Goal: Contribute content: Add original content to the website for others to see

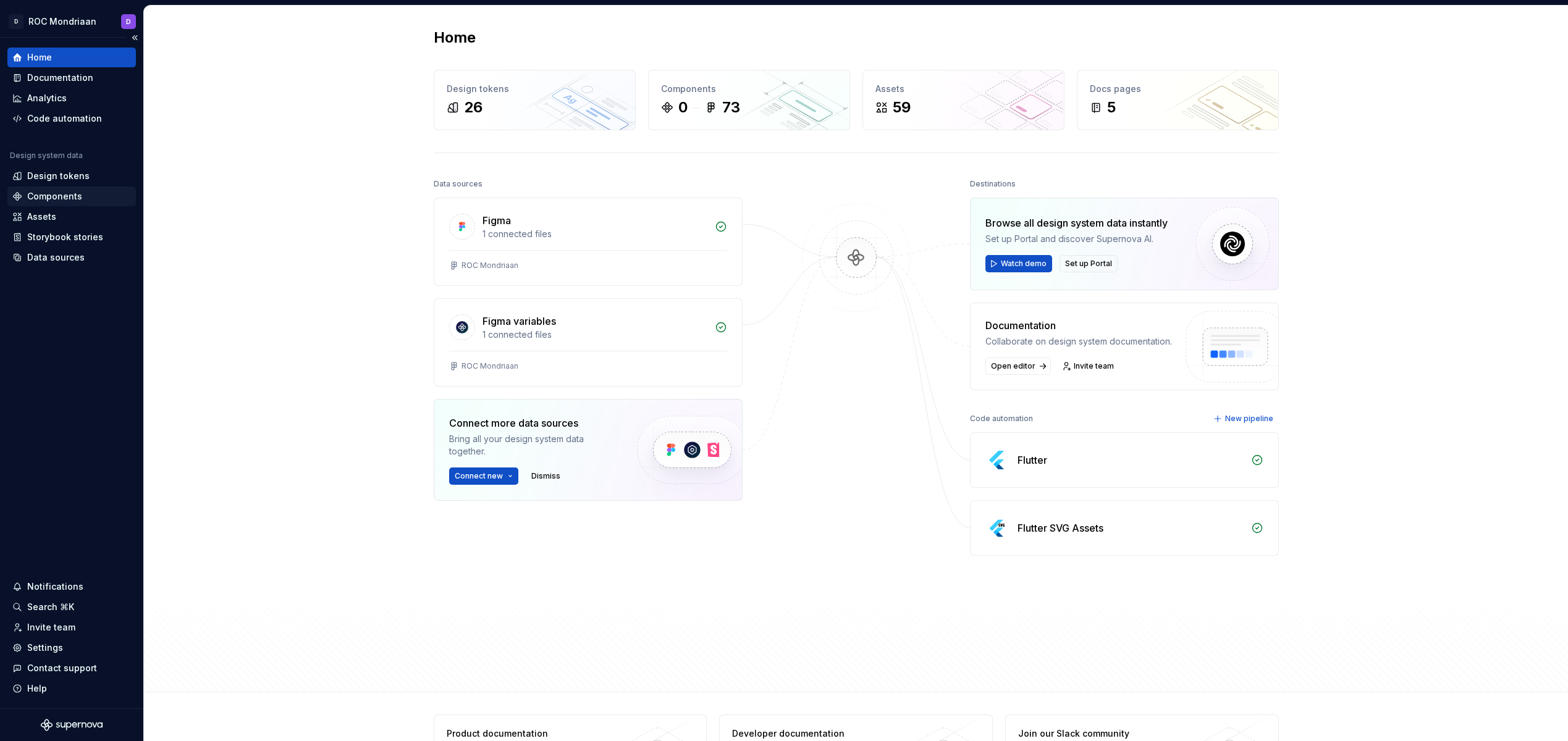
click at [69, 196] on div "Components" at bounding box center [55, 196] width 55 height 12
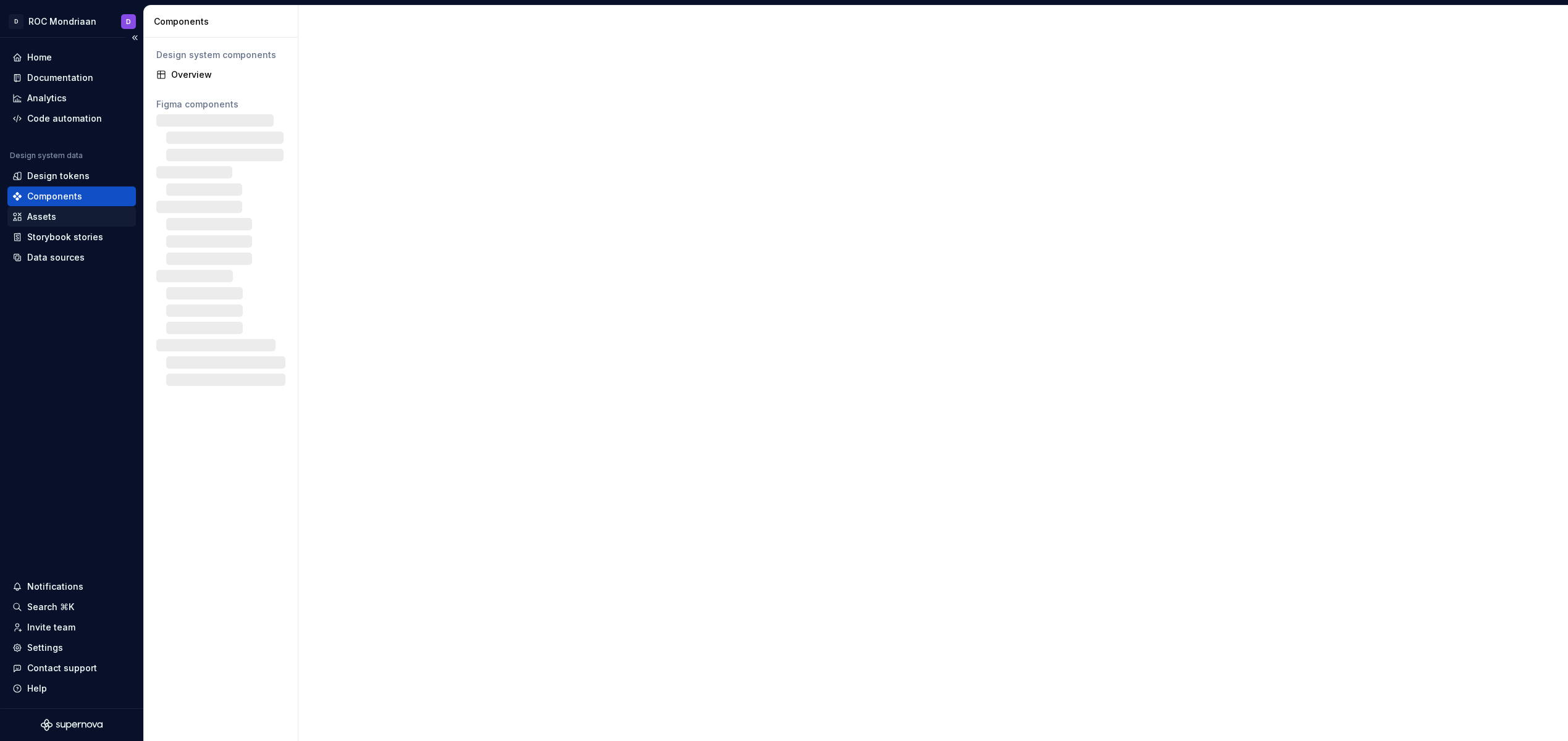
click at [60, 211] on div "Assets" at bounding box center [71, 217] width 118 height 12
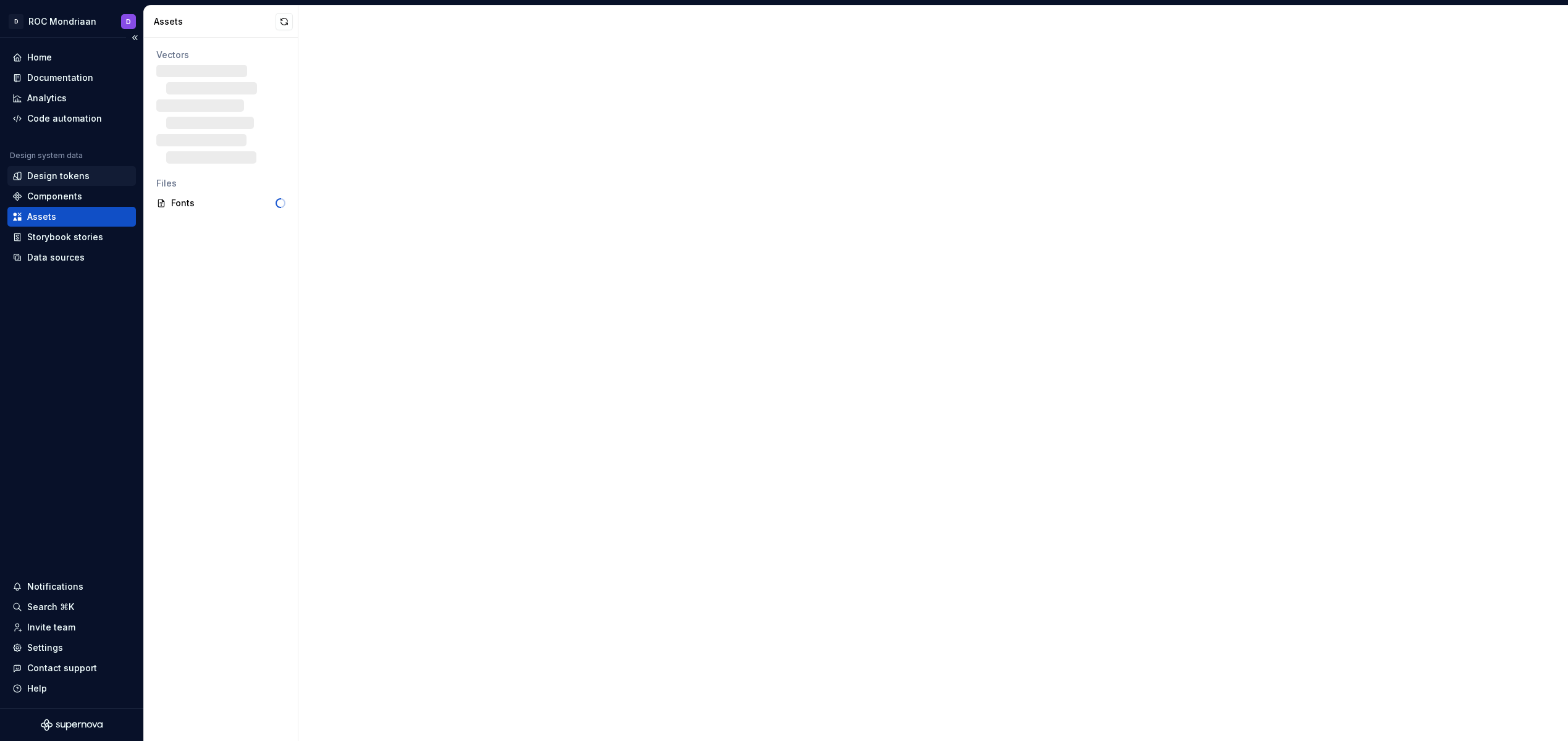
click at [69, 169] on div "Design tokens" at bounding box center [72, 176] width 129 height 20
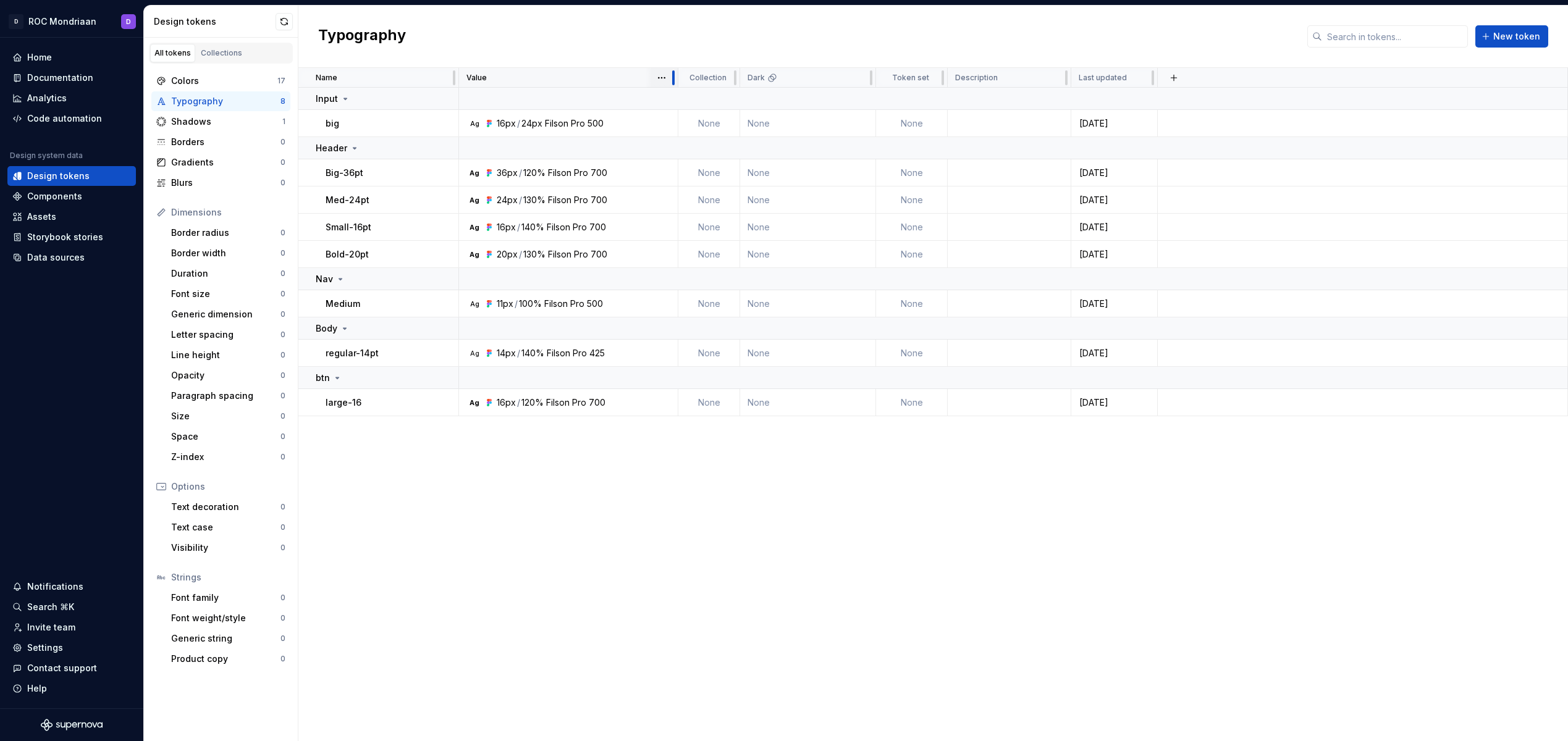
drag, startPoint x: 594, startPoint y: 78, endPoint x: 676, endPoint y: 79, distance: 82.0
click at [676, 79] on div at bounding box center [673, 77] width 10 height 20
click at [48, 202] on div "Components" at bounding box center [55, 196] width 55 height 12
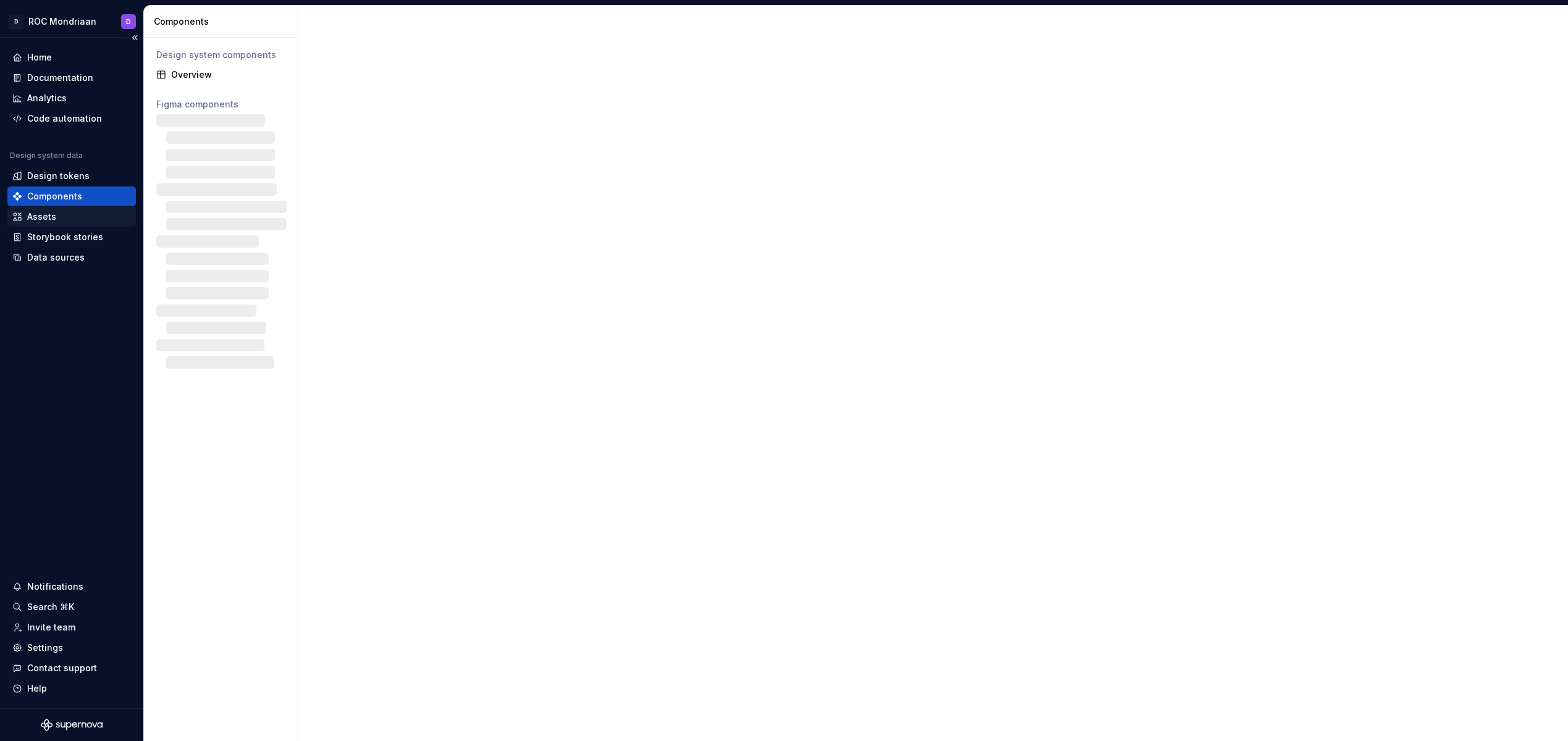
click at [48, 211] on div "Assets" at bounding box center [42, 217] width 29 height 12
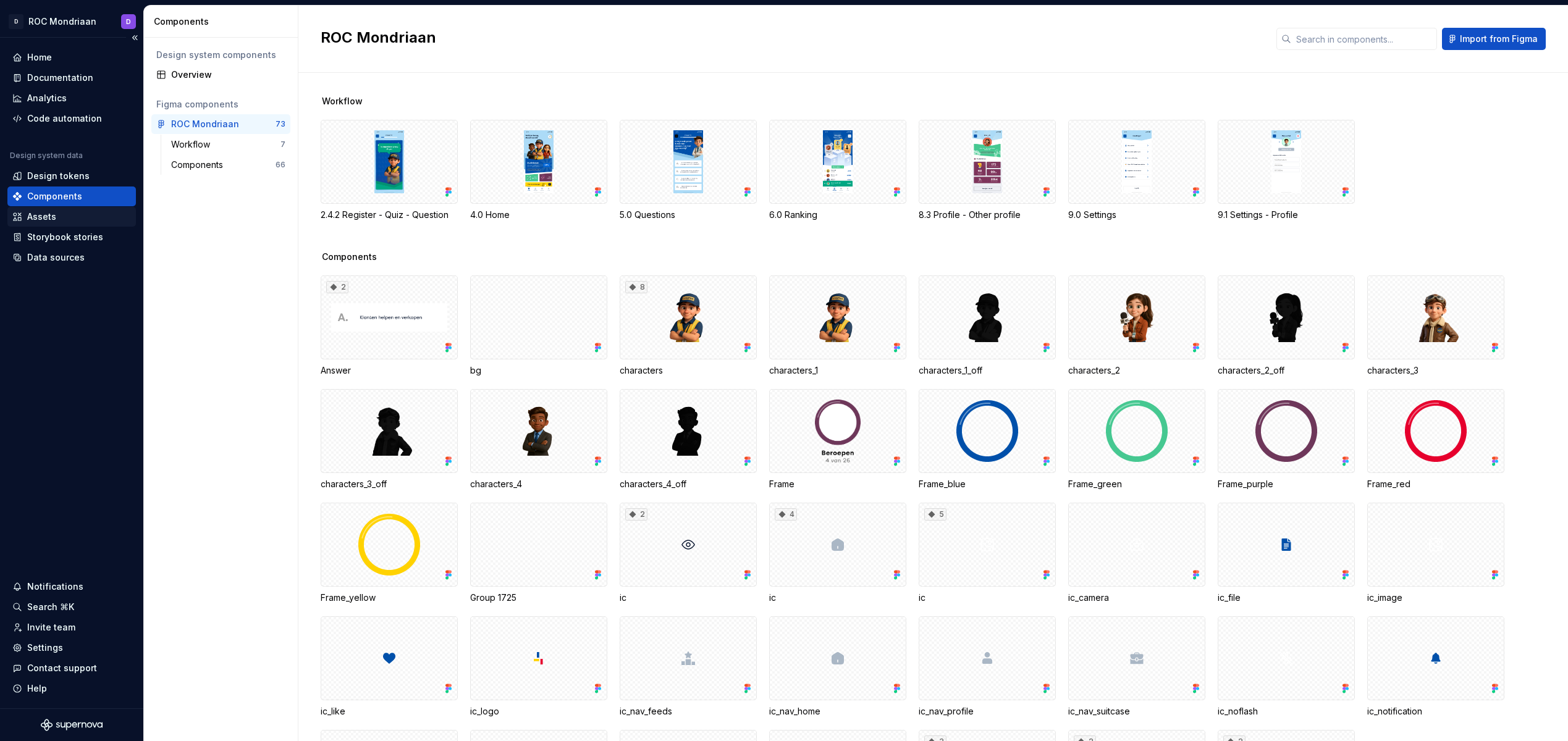
click at [39, 221] on div "Assets" at bounding box center [42, 217] width 29 height 12
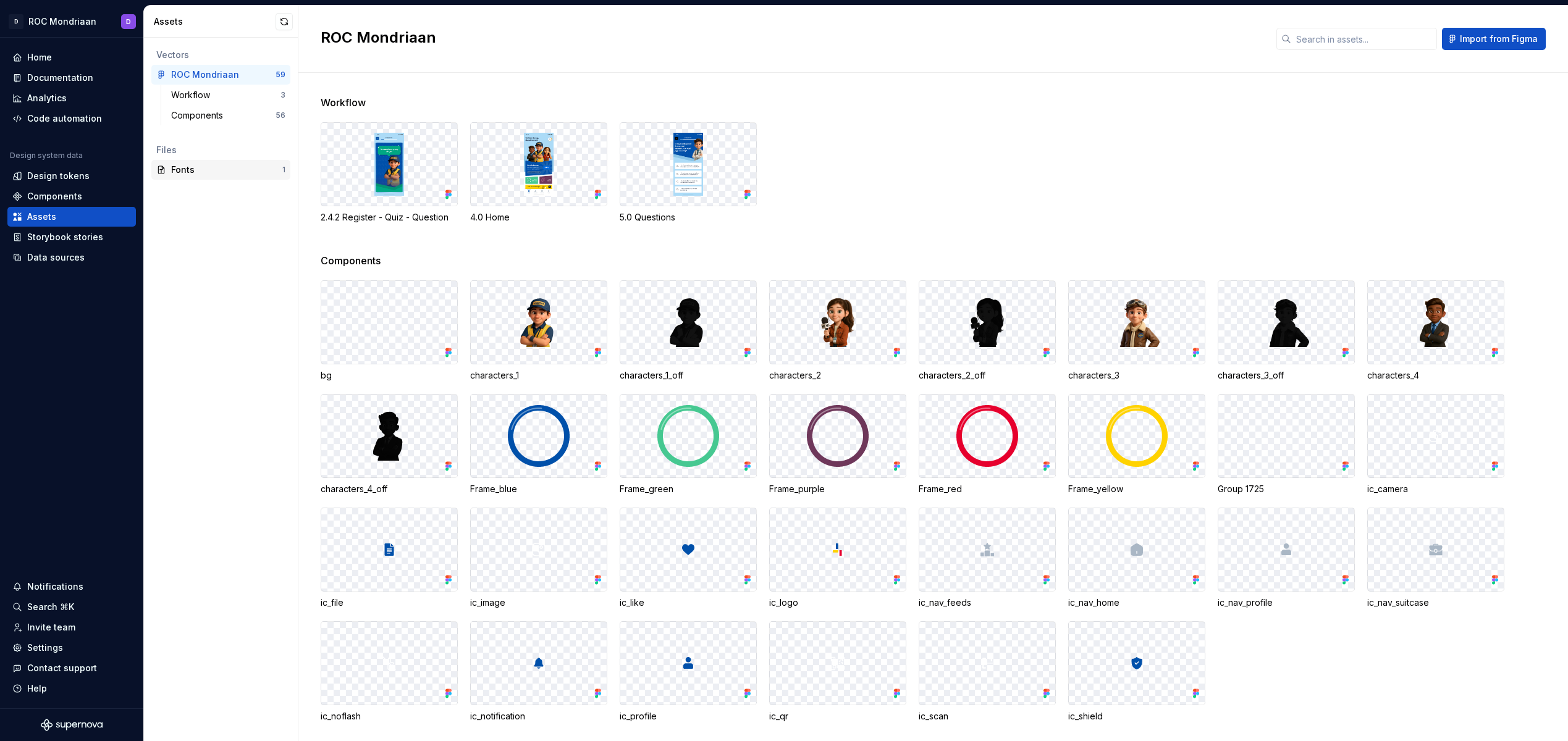
click at [195, 170] on div "Fonts" at bounding box center [227, 170] width 111 height 12
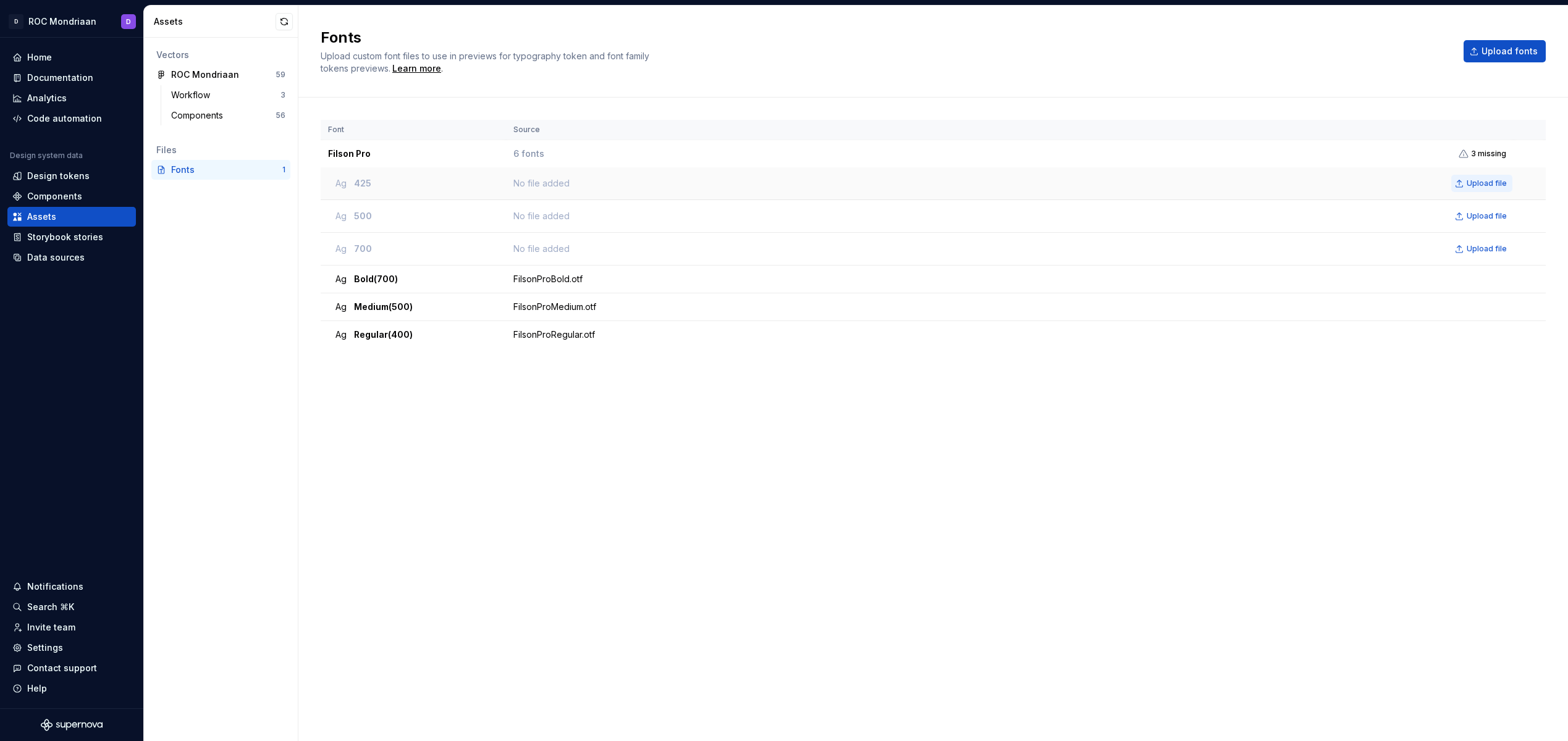
click at [1484, 178] on span "Upload file" at bounding box center [1487, 183] width 40 height 10
click at [1487, 212] on span "Upload file" at bounding box center [1487, 217] width 40 height 10
click at [1318, 715] on div "1 file uploaded." at bounding box center [1414, 714] width 224 height 12
click at [1540, 714] on button "button" at bounding box center [1541, 714] width 16 height 17
click at [584, 246] on div "No file added Upload file" at bounding box center [1013, 248] width 999 height 17
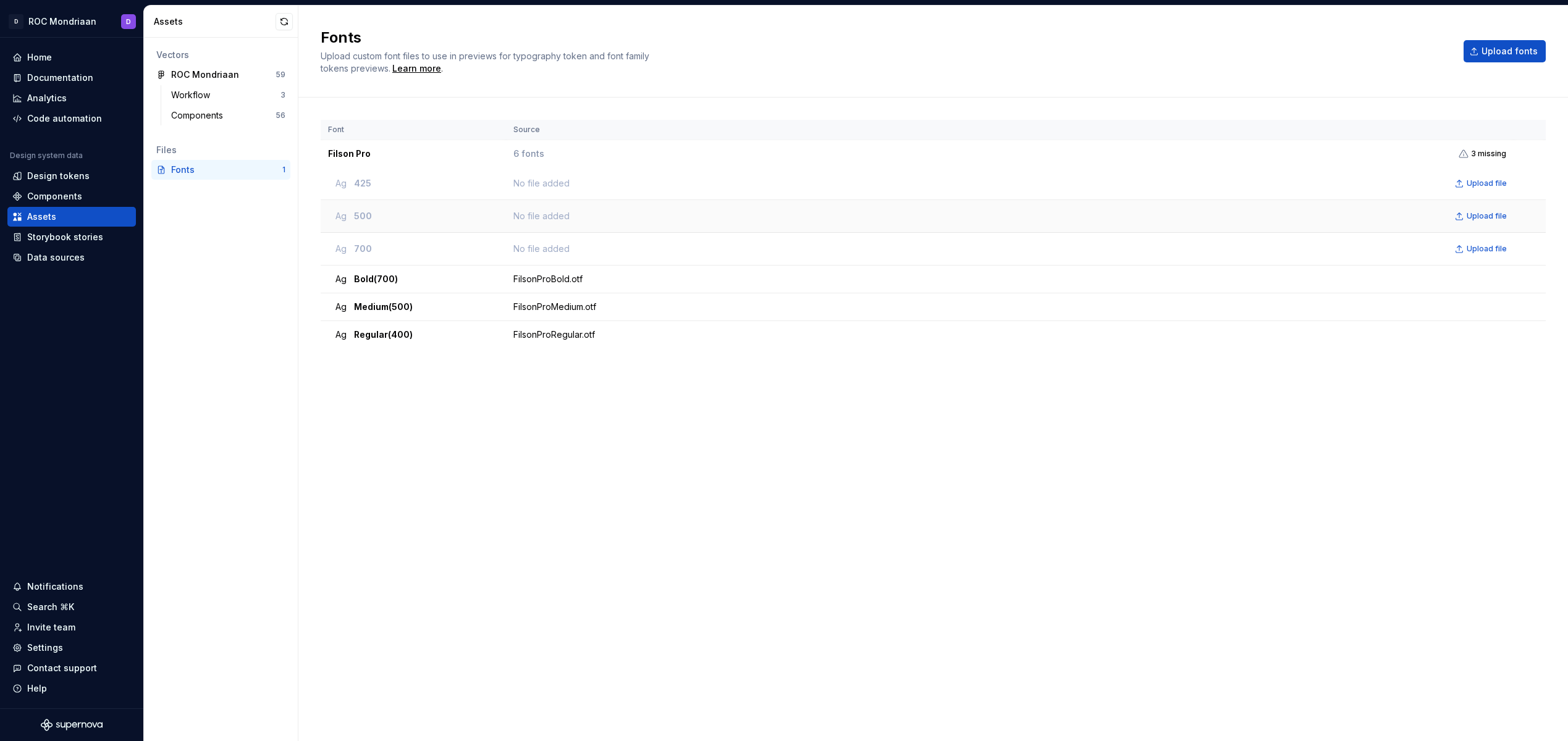
click at [602, 224] on div "No file added Upload file" at bounding box center [1013, 216] width 999 height 17
click at [585, 181] on div "No file added Upload file" at bounding box center [1013, 183] width 999 height 17
click at [405, 177] on div "Ag 425" at bounding box center [416, 183] width 163 height 12
click at [365, 177] on span "425" at bounding box center [362, 183] width 17 height 12
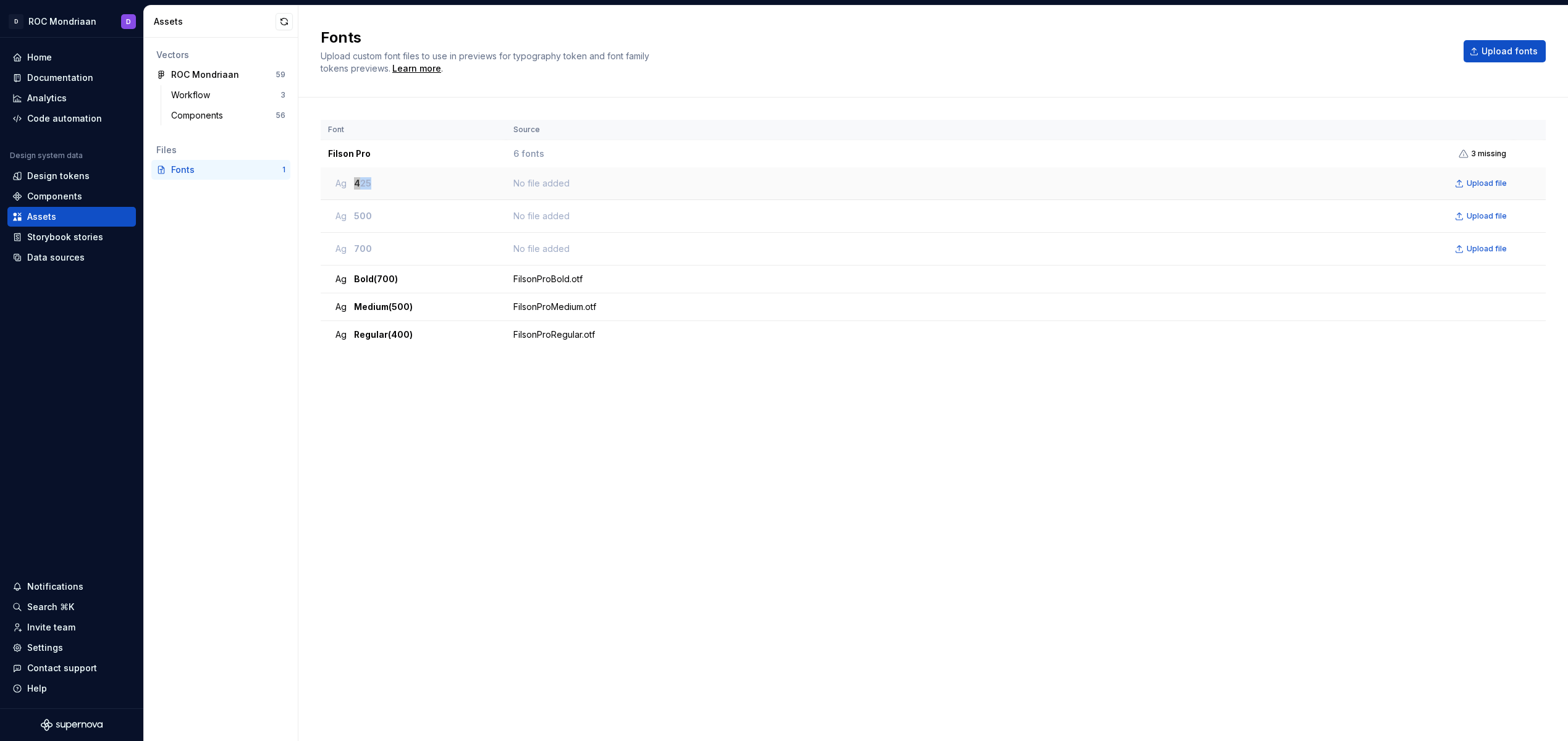
click at [365, 177] on span "425" at bounding box center [362, 183] width 17 height 12
click at [339, 182] on span "Ag" at bounding box center [340, 183] width 11 height 12
click at [534, 133] on th "Source" at bounding box center [1009, 130] width 1008 height 21
drag, startPoint x: 412, startPoint y: 240, endPoint x: 416, endPoint y: 176, distance: 64.1
click at [416, 176] on tbody "Filson Pro 6 fonts 3 missing Ag 425 No file added Upload file Ag 500 No file ad…" at bounding box center [933, 245] width 1225 height 209
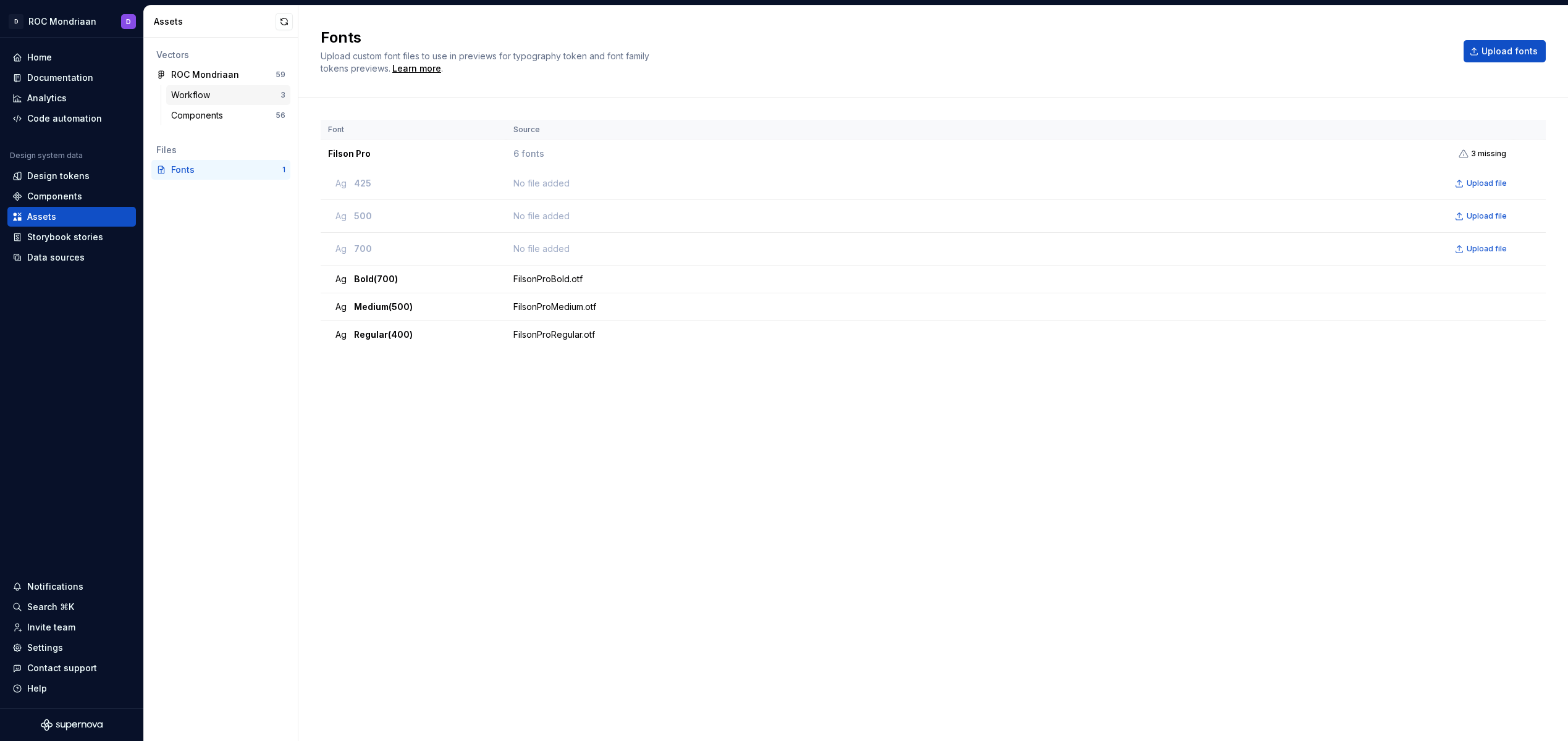
click at [206, 94] on div "Workflow" at bounding box center [193, 95] width 44 height 12
click at [205, 111] on div "Components" at bounding box center [200, 116] width 57 height 12
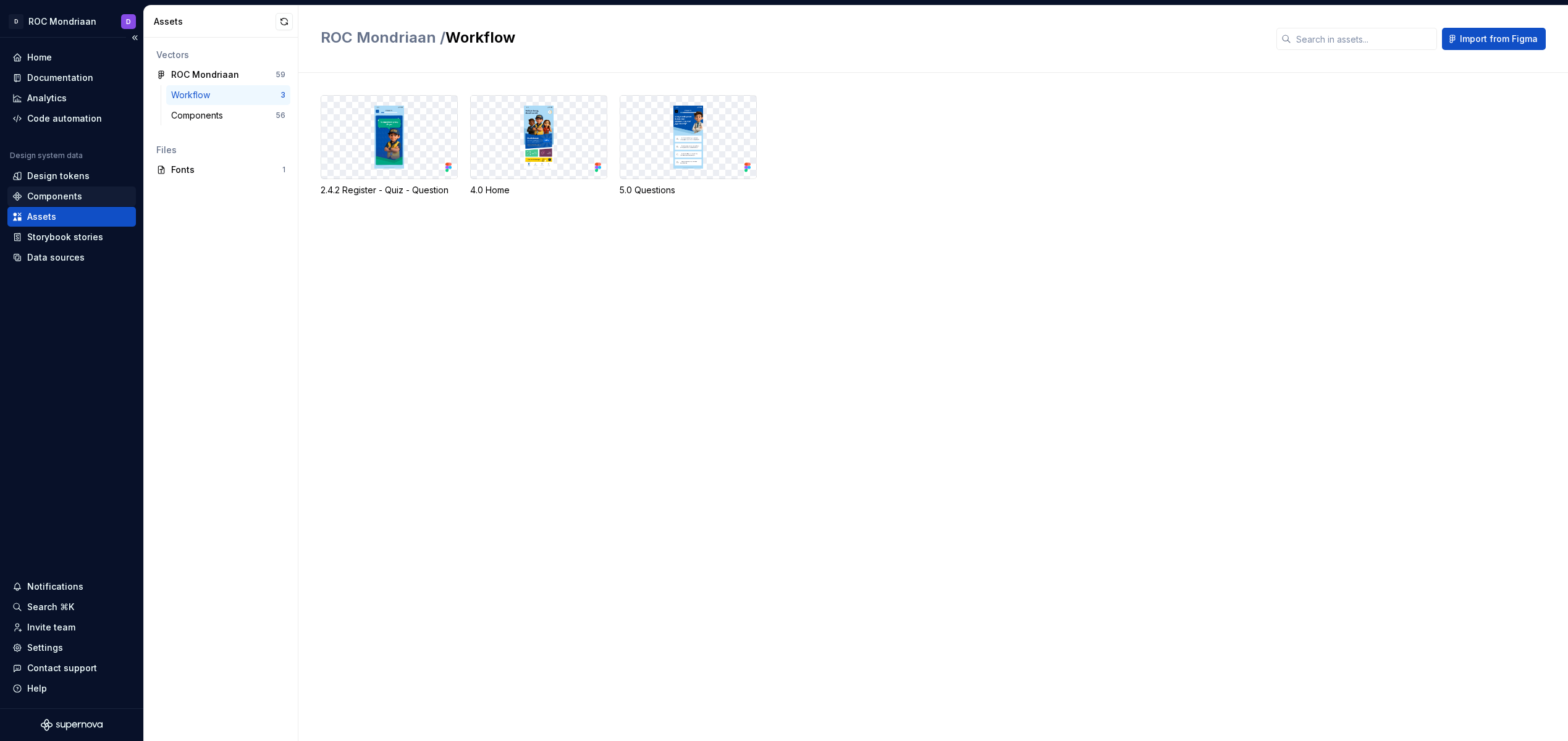
click at [71, 199] on div "Components" at bounding box center [55, 196] width 55 height 12
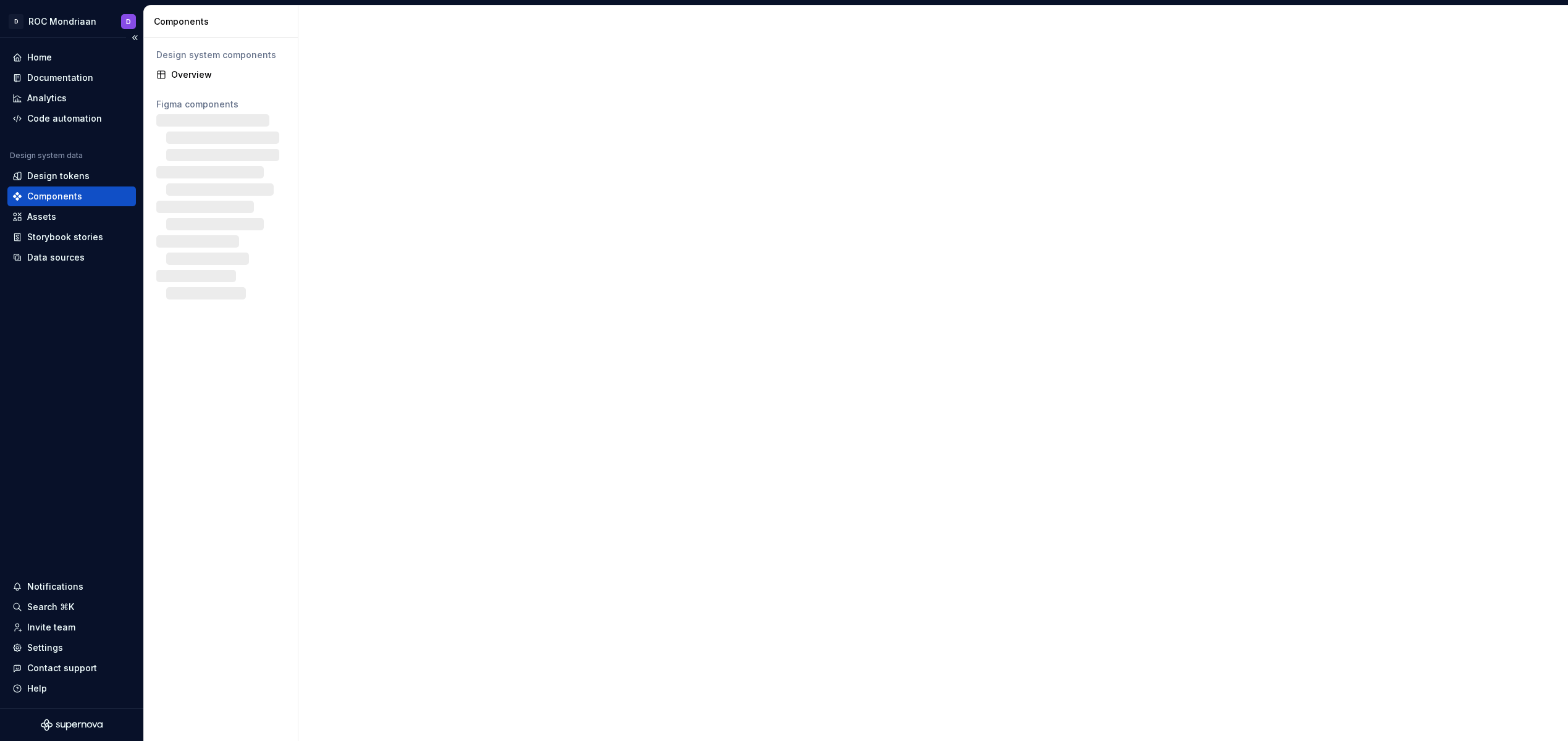
click at [67, 192] on div "Components" at bounding box center [55, 196] width 55 height 12
click at [52, 178] on div "Design tokens" at bounding box center [58, 176] width 63 height 12
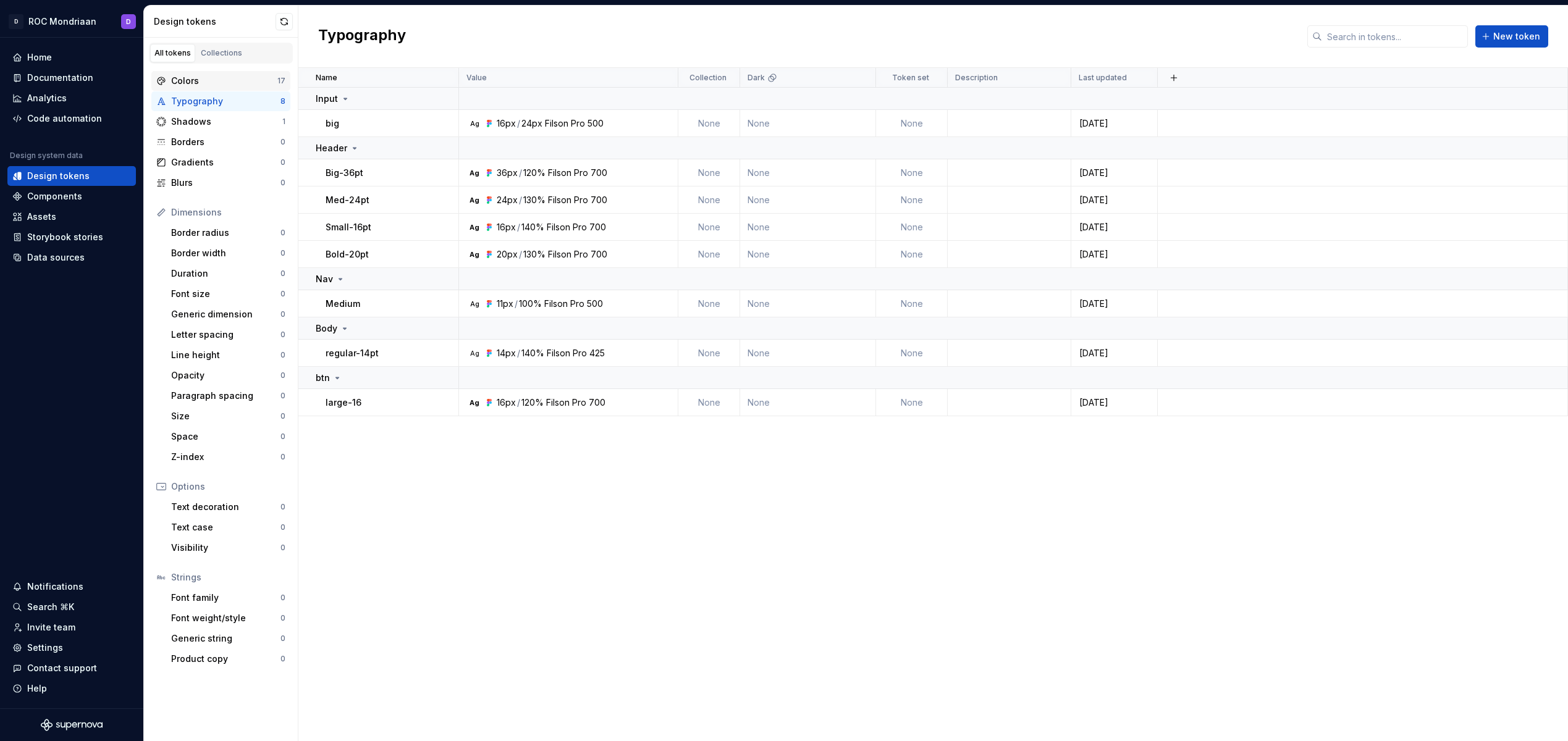
click at [223, 77] on div "Colors" at bounding box center [224, 81] width 106 height 12
